Goal: Register for event/course

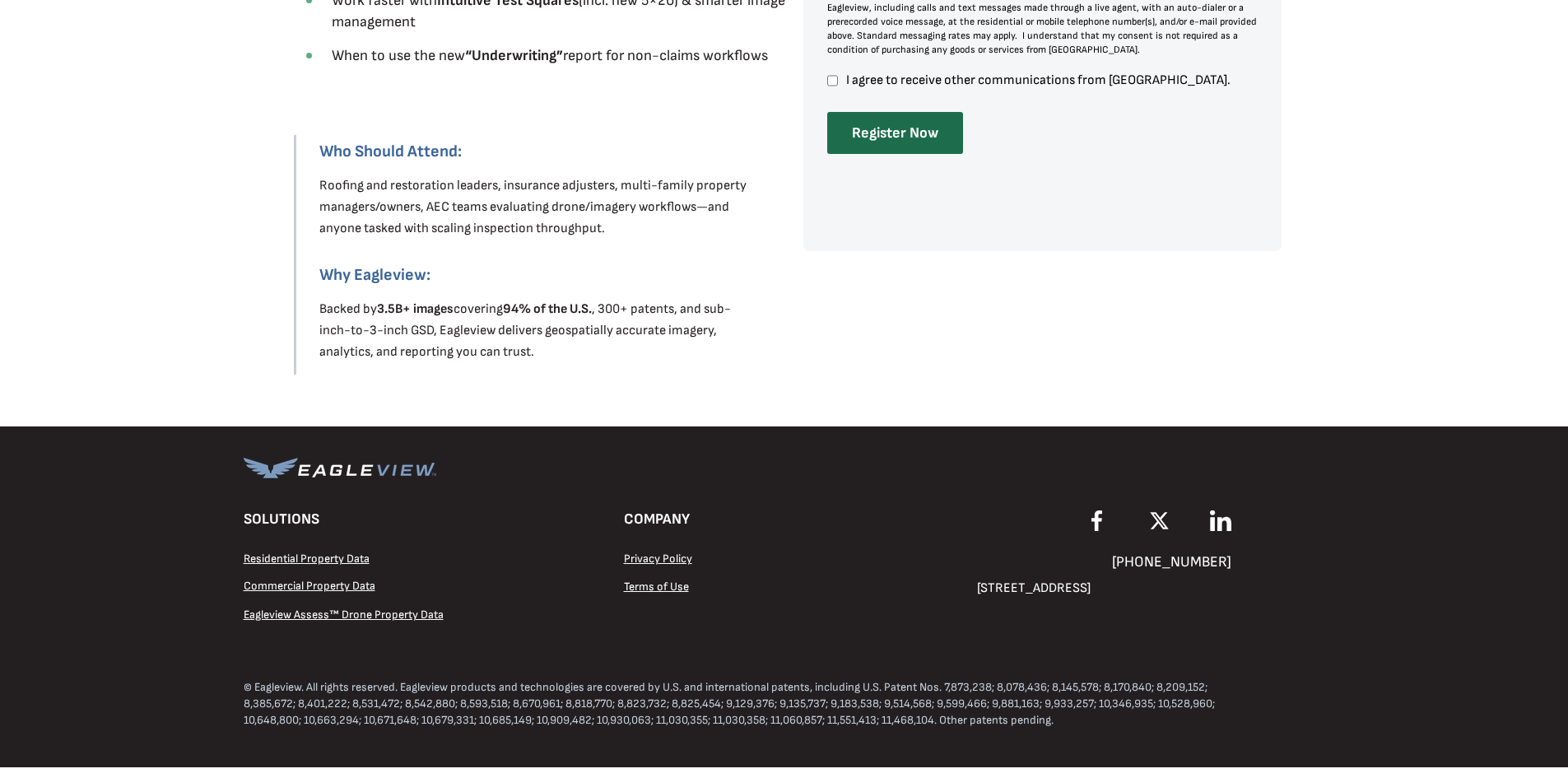
scroll to position [1002, 0]
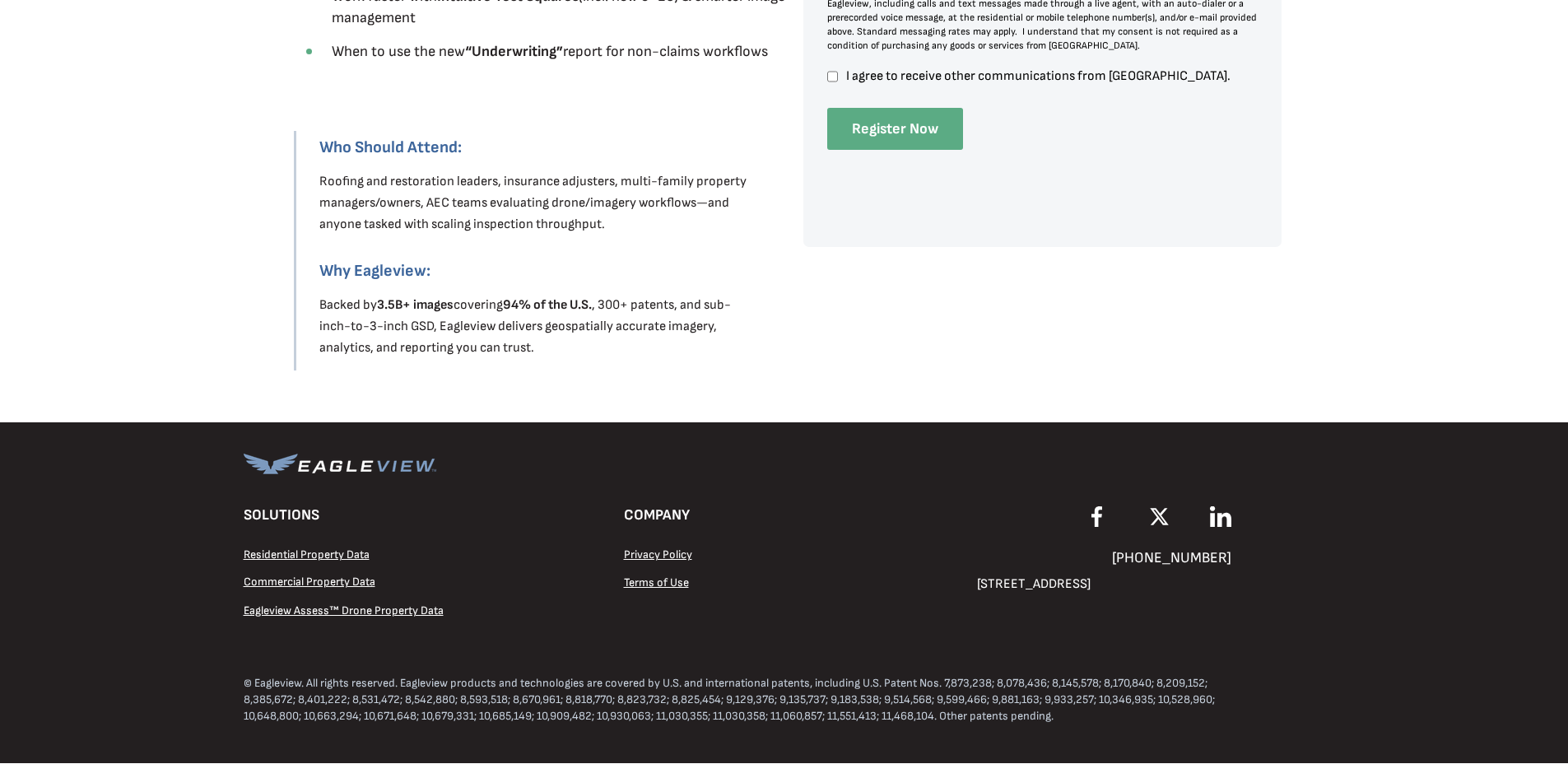
click at [886, 118] on input "Register Now" at bounding box center [895, 129] width 136 height 42
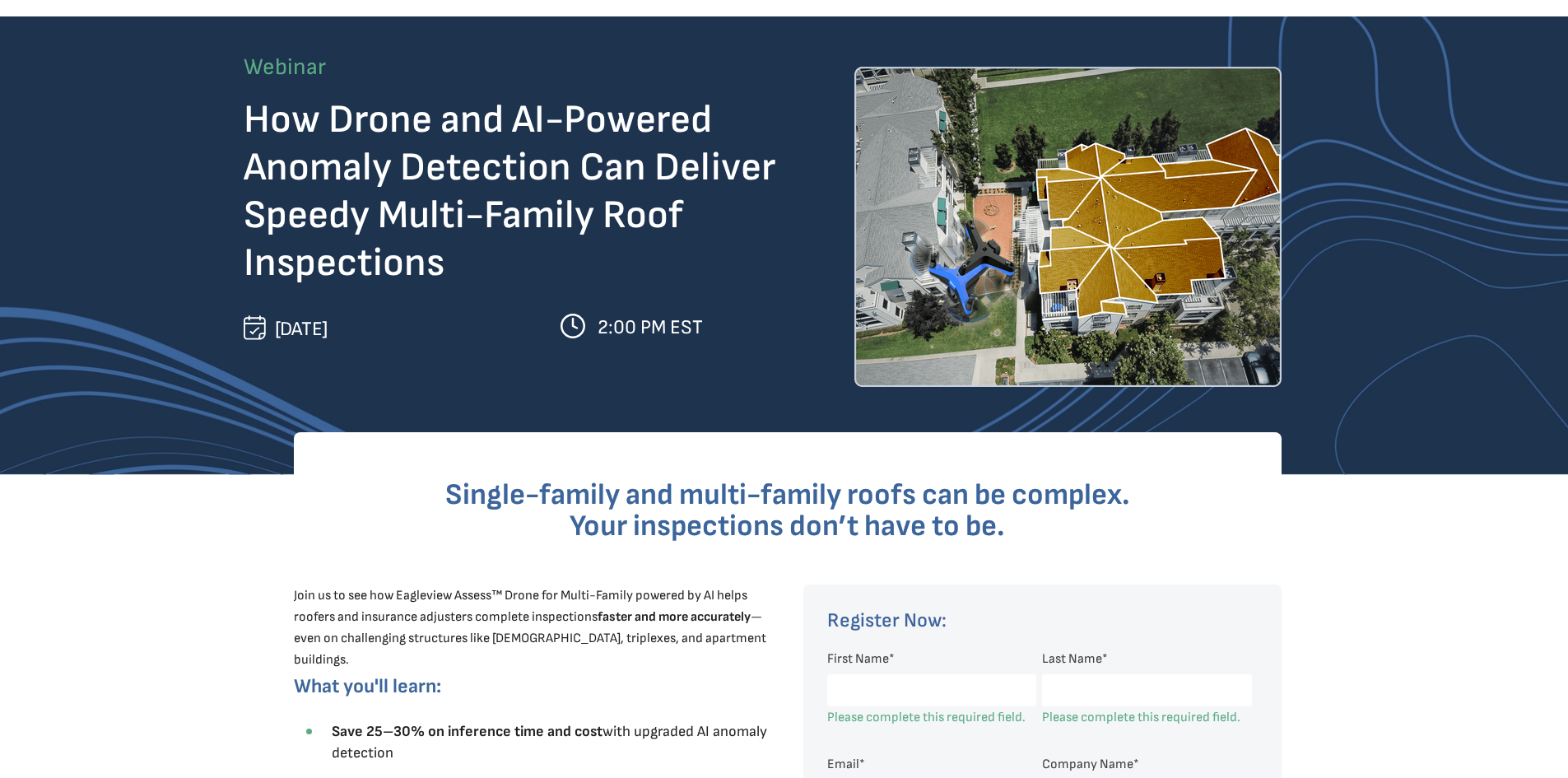
scroll to position [0, 0]
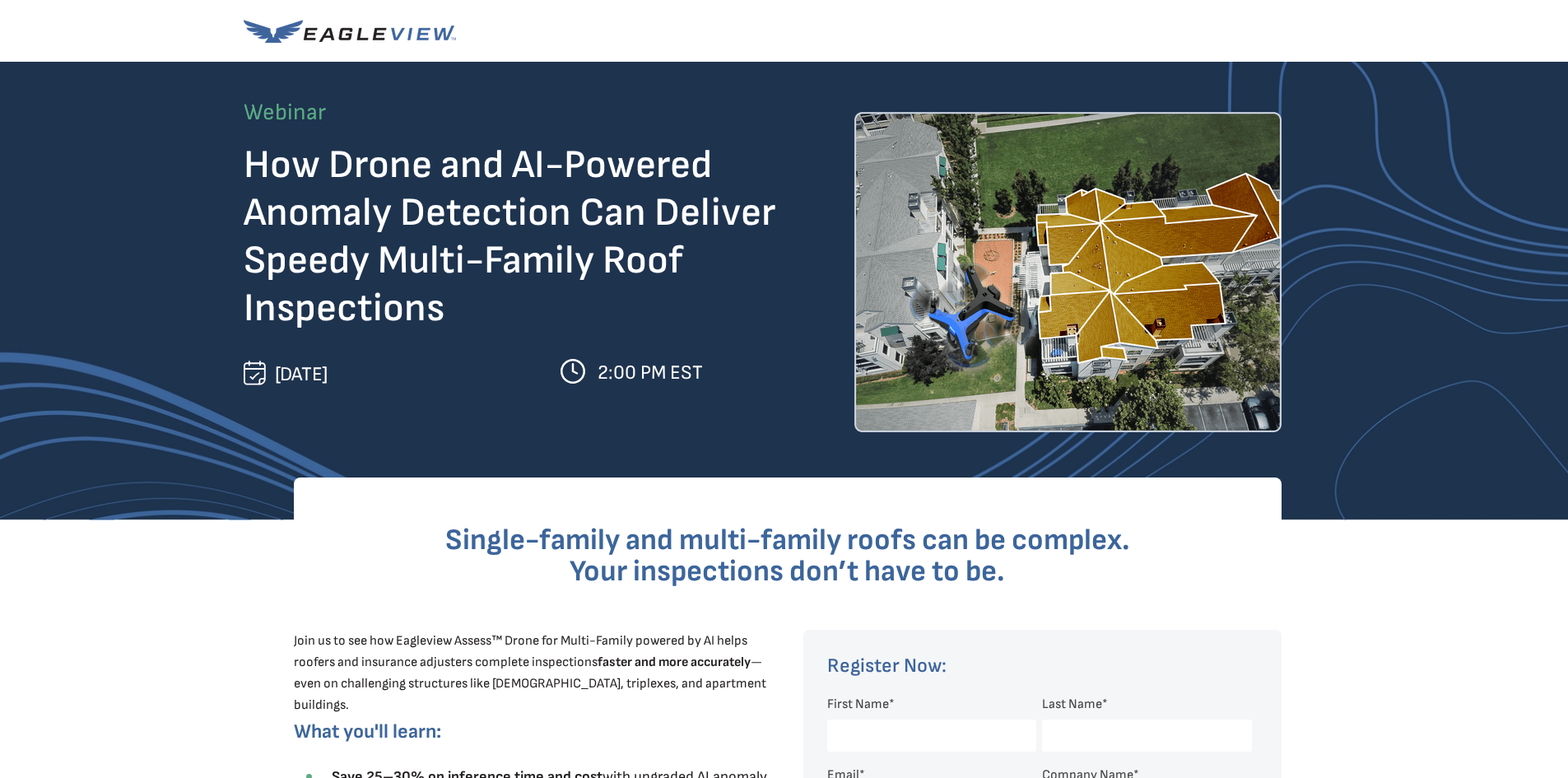
click at [1165, 274] on img at bounding box center [1068, 272] width 428 height 320
click at [1137, 267] on img at bounding box center [1068, 272] width 428 height 320
click at [1131, 266] on img at bounding box center [1068, 272] width 428 height 320
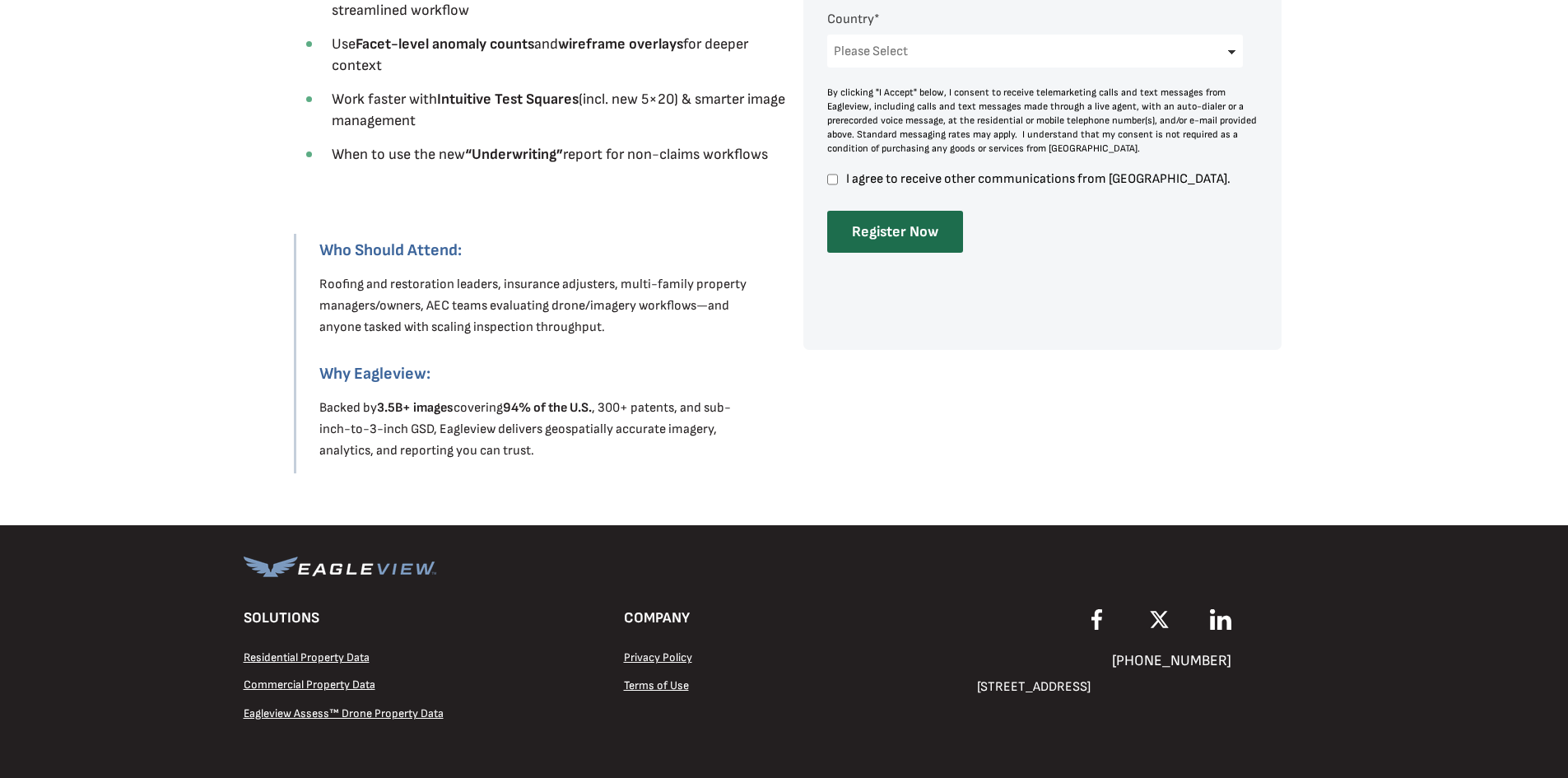
scroll to position [906, 0]
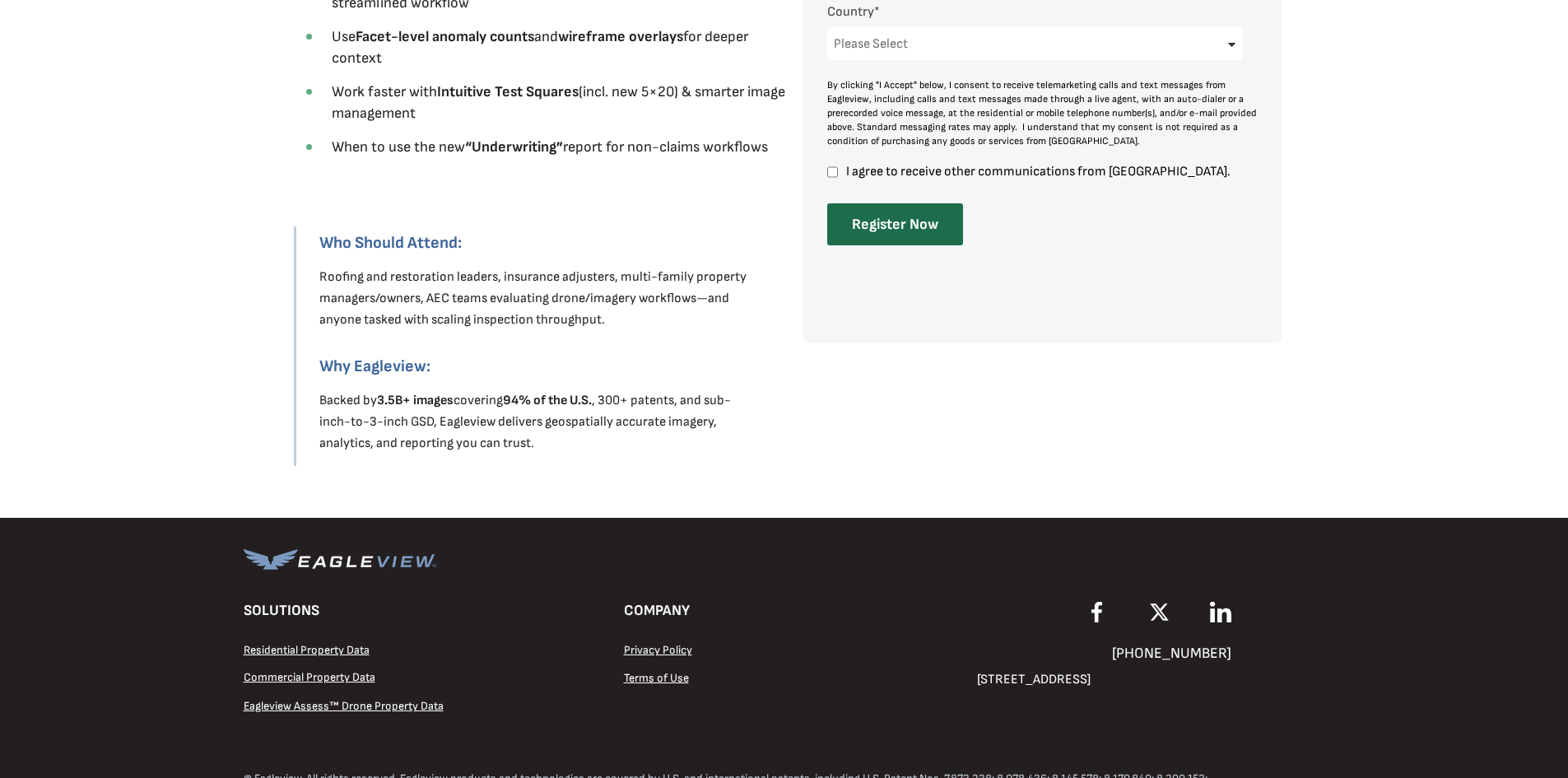
drag, startPoint x: 892, startPoint y: 413, endPoint x: 834, endPoint y: 396, distance: 60.4
click at [860, 404] on div at bounding box center [784, 67] width 1082 height 904
